Goal: Task Accomplishment & Management: Use online tool/utility

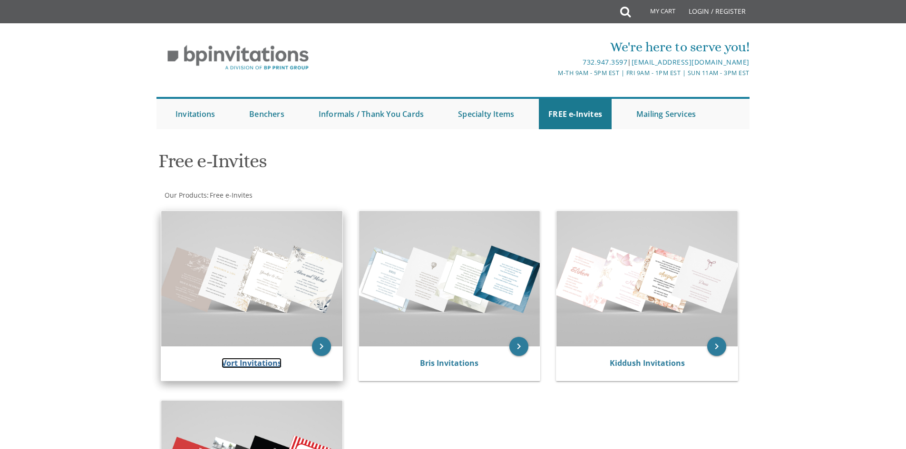
click at [267, 359] on link "Vort Invitations" at bounding box center [252, 363] width 60 height 10
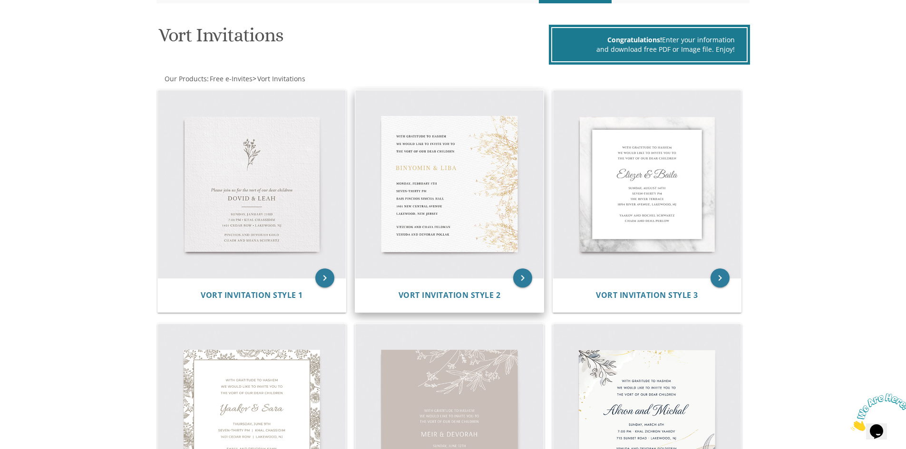
scroll to position [143, 0]
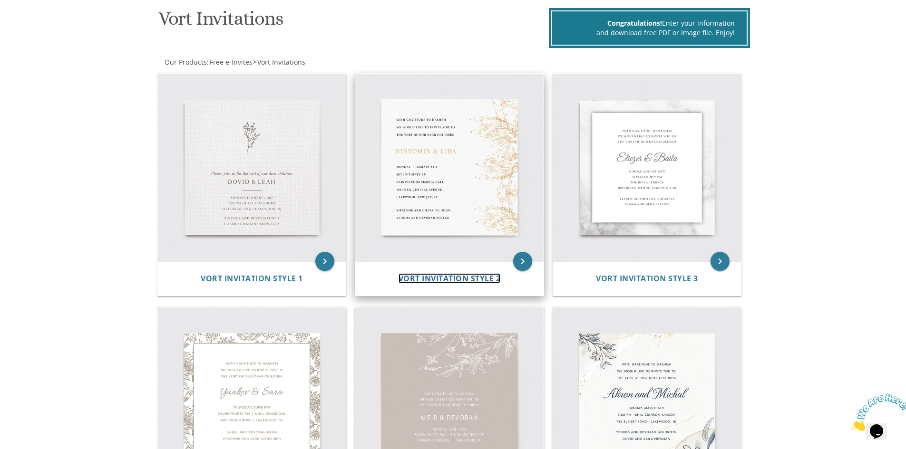
click at [424, 280] on span "Vort Invitation Style 2" at bounding box center [450, 278] width 102 height 10
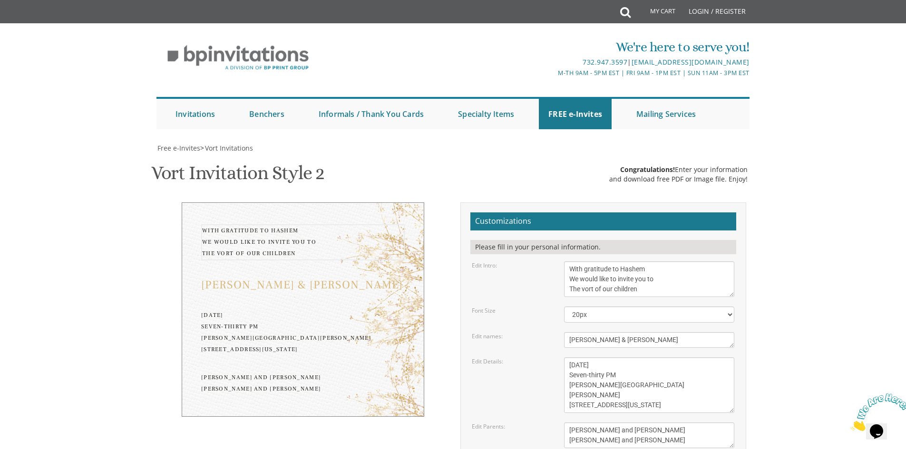
drag, startPoint x: 568, startPoint y: 269, endPoint x: 642, endPoint y: 293, distance: 77.8
click at [642, 293] on textarea "With gratitude to Hashem We would like to invite you to The vort of our children" at bounding box center [649, 280] width 170 height 36
type textarea "Welcome to the Bar Mitzva of"
click at [636, 342] on textarea "Binyomin & Liba" at bounding box center [649, 340] width 170 height 16
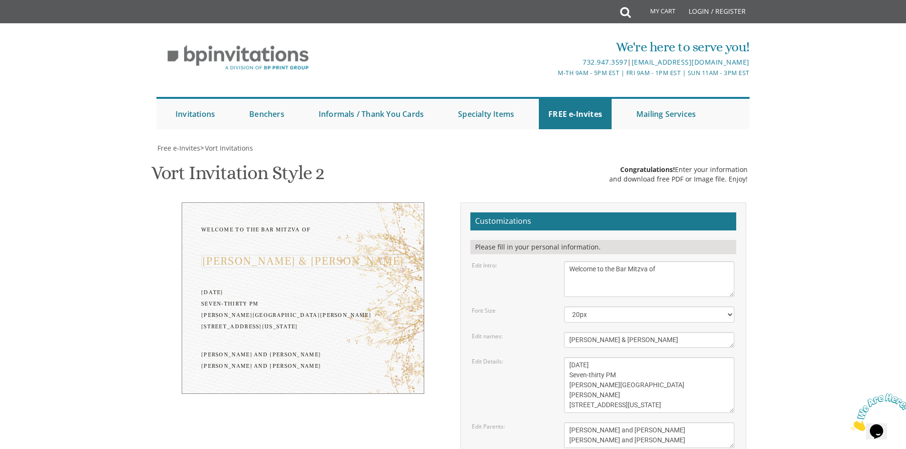
click at [636, 342] on textarea "Binyomin & Liba" at bounding box center [649, 340] width 170 height 16
type textarea "Yehuda Leib"
click at [618, 272] on textarea "With gratitude to Hashem We would like to invite you to The vort of our children" at bounding box center [649, 280] width 170 height 36
type textarea "Welcome to the Bar Mitzva of"
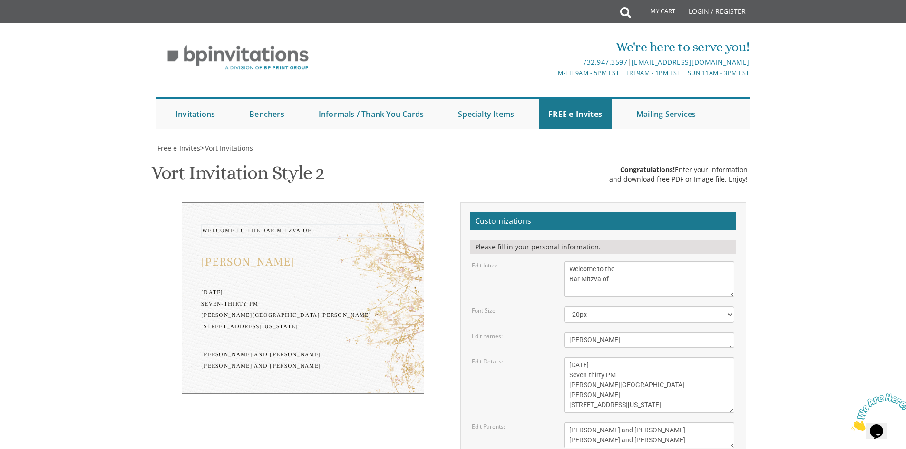
click at [632, 337] on textarea "Binyomin & Liba" at bounding box center [649, 340] width 170 height 16
